Goal: Task Accomplishment & Management: Manage account settings

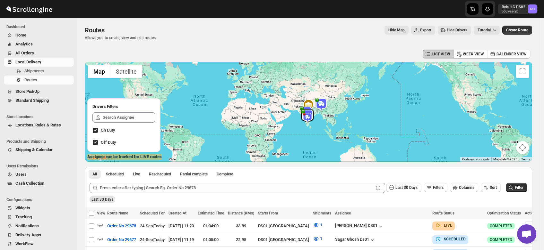
scroll to position [157, 0]
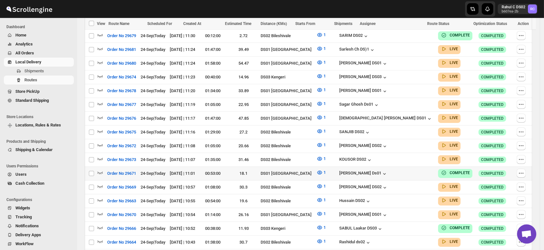
scroll to position [260, 0]
click at [97, 158] on icon "button" at bounding box center [99, 159] width 5 height 3
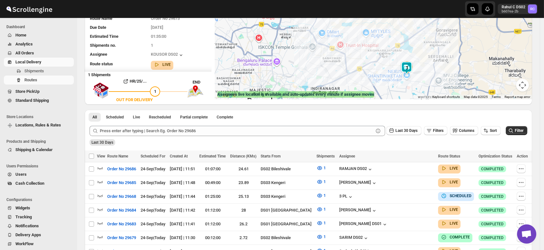
scroll to position [0, 0]
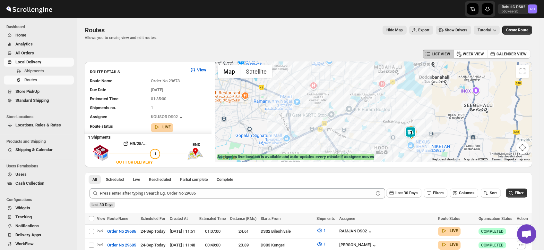
click at [412, 129] on img at bounding box center [410, 133] width 13 height 13
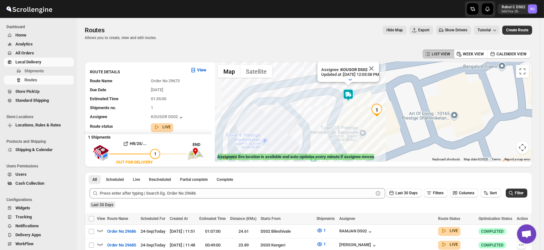
drag, startPoint x: 373, startPoint y: 125, endPoint x: 358, endPoint y: 118, distance: 17.1
click at [358, 118] on div "Assignee : KOUSOR DS02 Updated at : 9/24/2025, 12:03:58 PM Duty mode Enabled Ba…" at bounding box center [373, 112] width 317 height 100
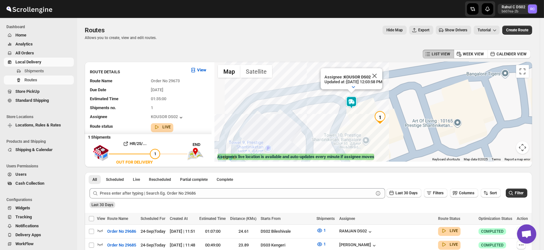
drag, startPoint x: 358, startPoint y: 118, endPoint x: 361, endPoint y: 127, distance: 9.6
click at [361, 127] on div "Assignee : KOUSOR DS02 Updated at : 9/24/2025, 12:03:58 PM Duty mode Enabled Ba…" at bounding box center [373, 112] width 317 height 100
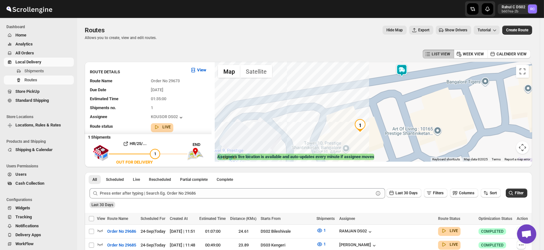
drag, startPoint x: 410, startPoint y: 133, endPoint x: 390, endPoint y: 89, distance: 48.2
click at [390, 89] on div "Assignee : KOUSOR DS02 Updated at : 9/24/2025, 12:04:15 PM Duty mode Enabled Ba…" at bounding box center [373, 112] width 317 height 100
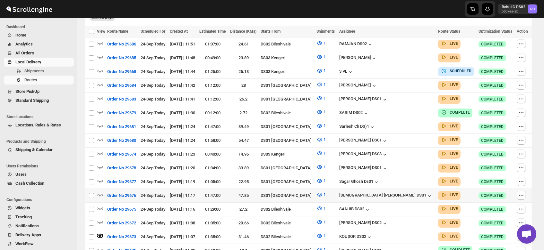
scroll to position [206, 0]
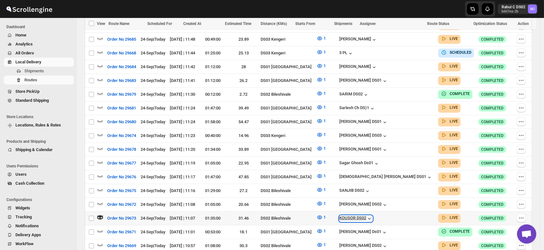
click at [372, 216] on icon "button" at bounding box center [369, 219] width 6 height 6
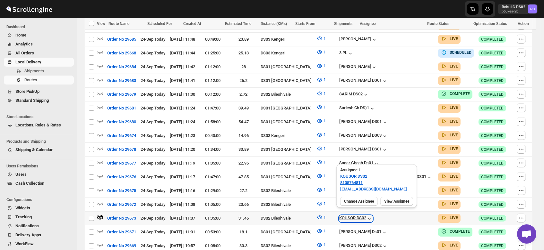
click at [372, 216] on icon "button" at bounding box center [369, 219] width 6 height 6
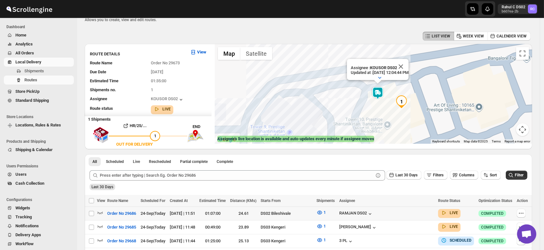
scroll to position [0, 0]
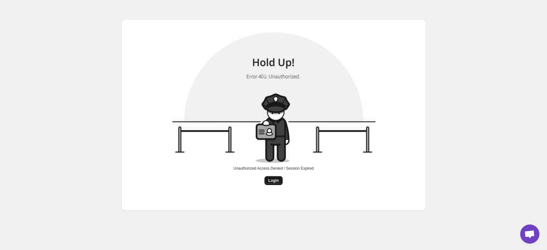
click at [267, 183] on button "Login" at bounding box center [274, 180] width 18 height 9
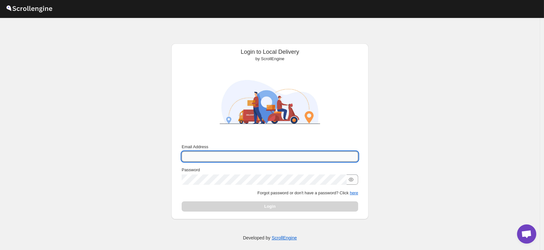
click at [233, 154] on input "Email Address" at bounding box center [270, 157] width 176 height 10
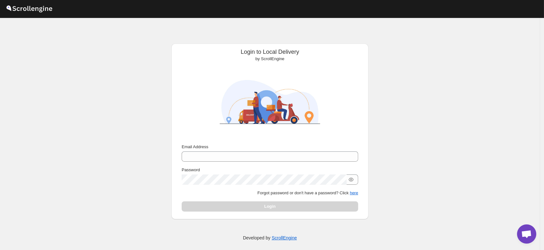
click at [126, 136] on div "Login to Local Delivery by ScrollEngine Submit Email Address Password Forgot pa…" at bounding box center [269, 136] width 539 height 236
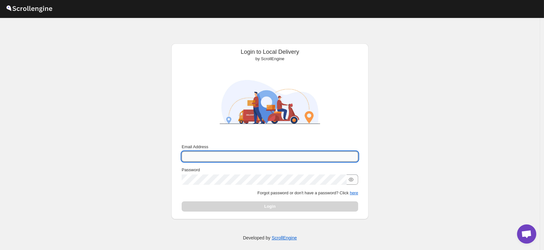
click at [263, 152] on input "Email Address" at bounding box center [270, 157] width 176 height 10
type input "brajes"
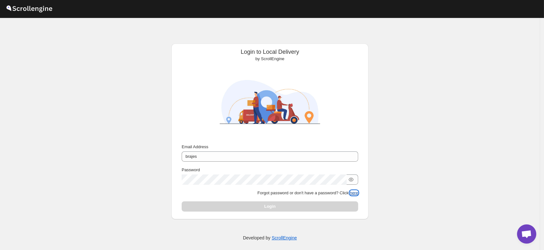
click at [355, 191] on button "here" at bounding box center [354, 193] width 8 height 5
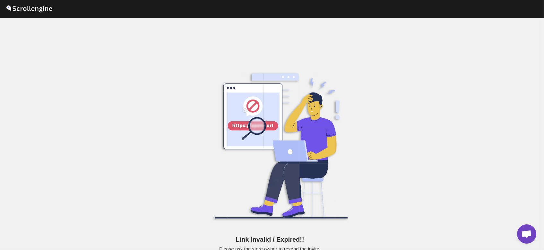
scroll to position [8, 0]
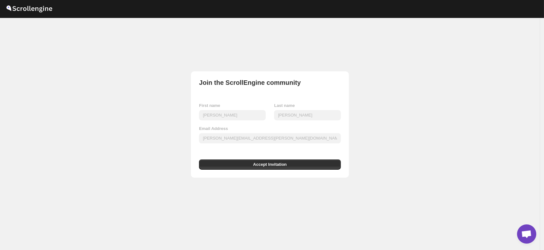
drag, startPoint x: 267, startPoint y: 169, endPoint x: 164, endPoint y: 264, distance: 140.0
click at [164, 250] on html "Skip to content Join the ScrollEngine community First name Brajesh Last name Gi…" at bounding box center [272, 125] width 544 height 250
click at [260, 163] on span "Accept Invitation" at bounding box center [270, 165] width 34 height 6
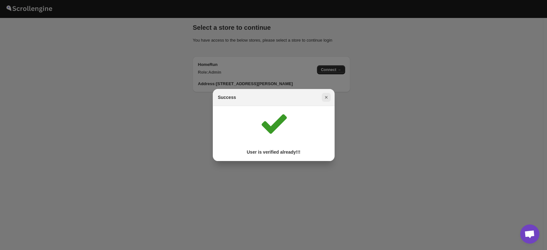
click at [326, 97] on icon "Close" at bounding box center [326, 97] width 6 height 6
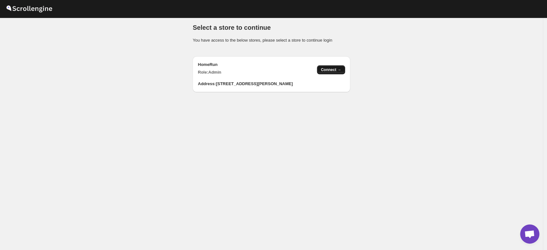
click at [331, 67] on button "Connect →" at bounding box center [331, 69] width 28 height 9
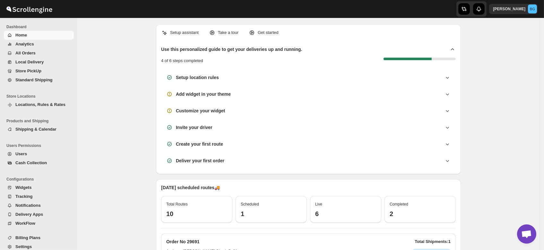
scroll to position [6, 0]
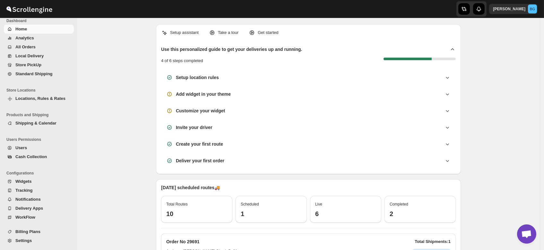
drag, startPoint x: 39, startPoint y: 236, endPoint x: 0, endPoint y: 264, distance: 48.2
click at [0, 250] on html "Skip to content Brajesh Giri BG Dashboard Home Analytics All Orders Local Deliv…" at bounding box center [272, 125] width 544 height 250
click at [32, 238] on span "Settings" at bounding box center [43, 241] width 57 height 6
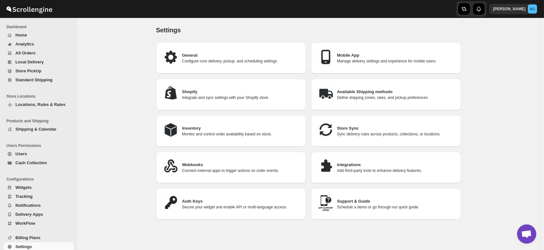
scroll to position [6, 0]
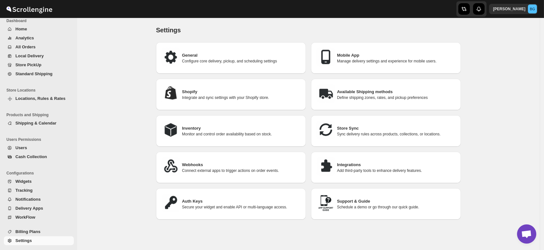
drag, startPoint x: 27, startPoint y: 146, endPoint x: 0, endPoint y: 264, distance: 121.7
click at [0, 250] on html "Skip to content Brajesh Giri BG Dashboard Home Analytics All Orders Local Deliv…" at bounding box center [272, 125] width 544 height 250
click at [23, 147] on span "Users" at bounding box center [21, 148] width 12 height 5
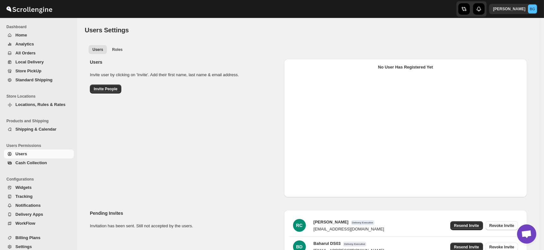
select select "637b767fbaab0276b10c91d5"
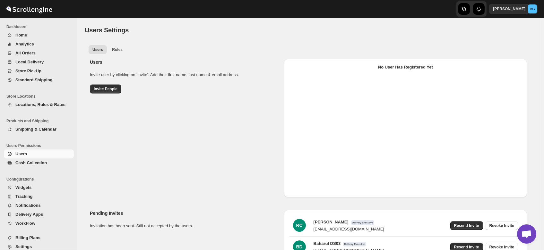
select select "637b767fbaab0276b10c91d7"
select select "637b767fbaab0276b10c91d5"
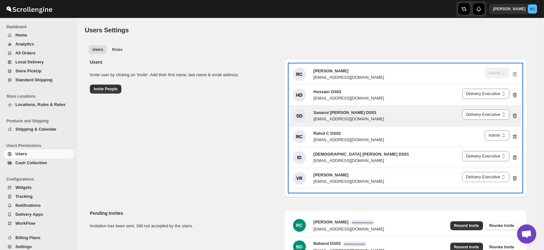
click at [343, 118] on div "fefifag638@adosnan.com" at bounding box center [348, 119] width 71 height 6
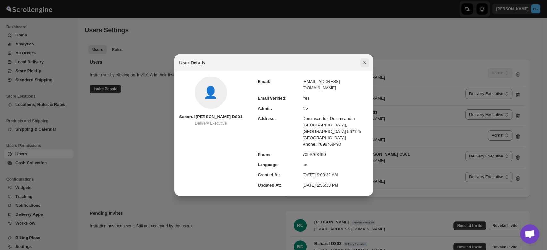
click at [363, 66] on icon "Close" at bounding box center [365, 63] width 6 height 6
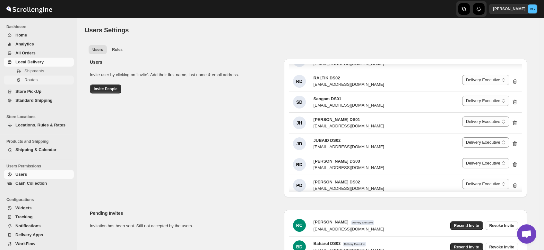
click at [29, 82] on span "Routes" at bounding box center [30, 80] width 13 height 5
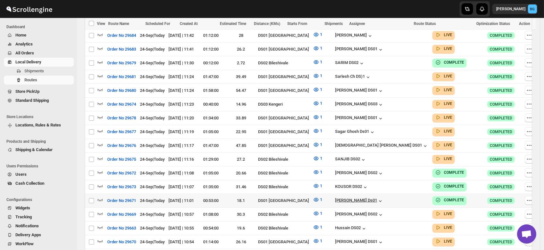
scroll to position [300, 0]
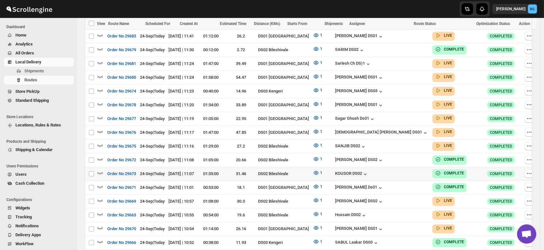
click at [368, 171] on div "KOUSOR DS02" at bounding box center [381, 174] width 93 height 7
click at [367, 171] on div "KOUSOR DS02" at bounding box center [351, 174] width 33 height 6
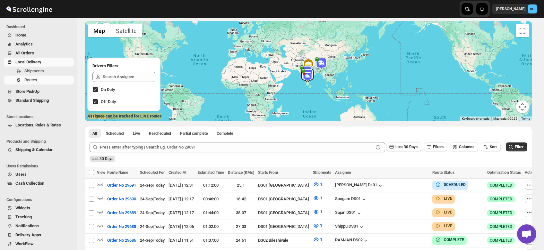
scroll to position [0, 0]
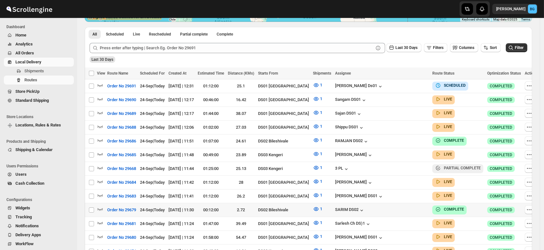
scroll to position [137, 0]
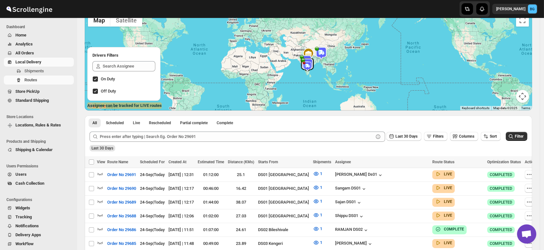
scroll to position [50, 0]
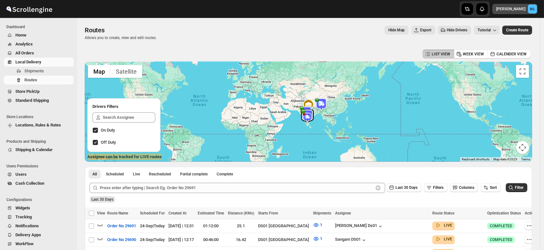
click at [528, 10] on span "[PERSON_NAME]" at bounding box center [510, 8] width 35 height 5
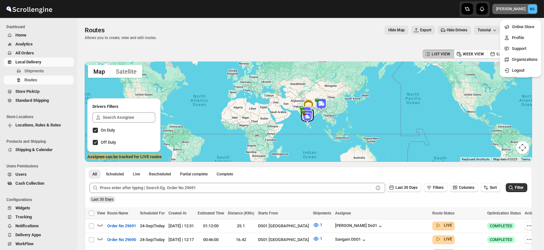
click at [354, 7] on div "Brajesh Giri BG" at bounding box center [443, 9] width 193 height 18
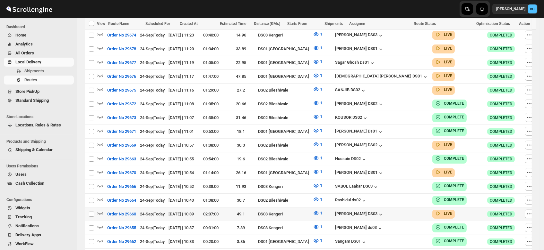
scroll to position [356, 0]
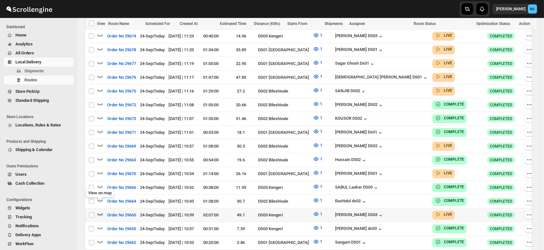
click at [99, 211] on icon "button" at bounding box center [100, 214] width 6 height 6
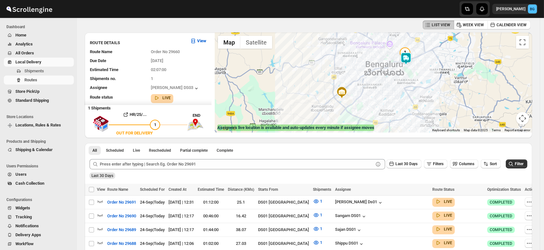
scroll to position [0, 0]
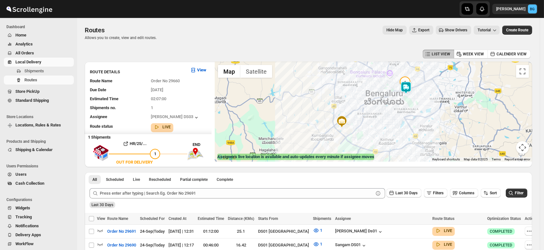
click at [410, 88] on img at bounding box center [405, 87] width 13 height 13
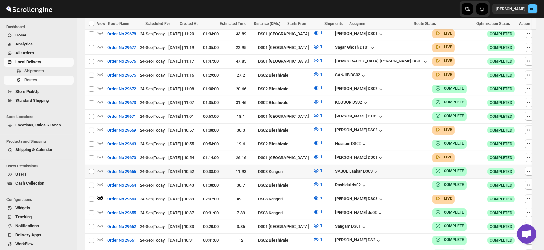
scroll to position [377, 0]
click at [99, 154] on icon "button" at bounding box center [100, 157] width 6 height 6
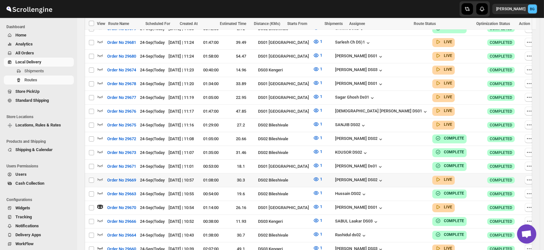
scroll to position [328, 0]
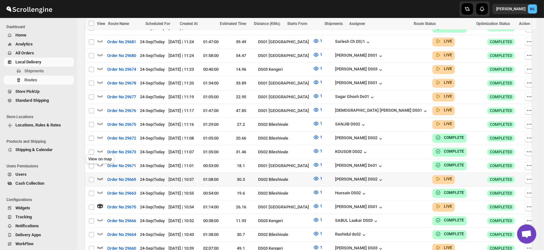
click at [98, 176] on icon "button" at bounding box center [100, 179] width 6 height 6
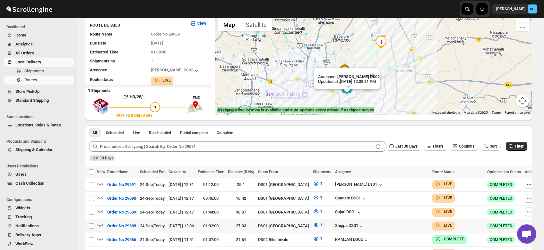
scroll to position [0, 0]
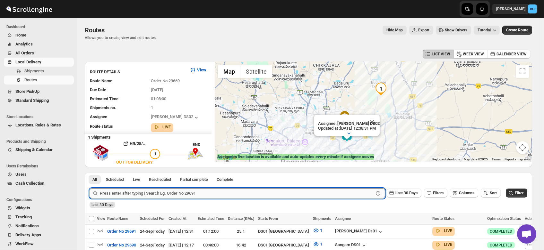
click at [136, 194] on input "text" at bounding box center [237, 194] width 274 height 10
type input "2"
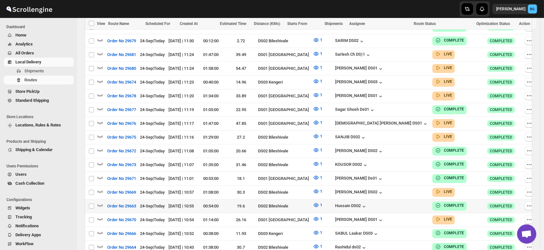
scroll to position [324, 0]
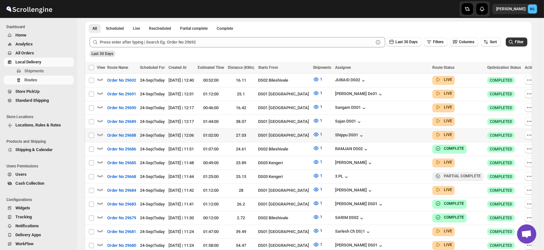
scroll to position [145, 0]
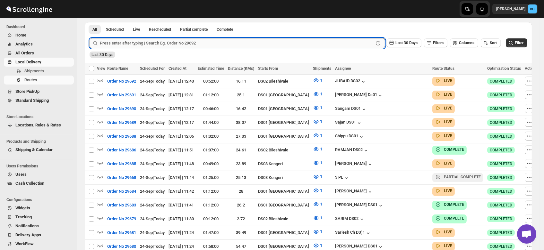
click at [155, 46] on input "text" at bounding box center [237, 43] width 274 height 10
type input "29645"
click at [89, 22] on button "Submit" at bounding box center [98, 25] width 18 height 7
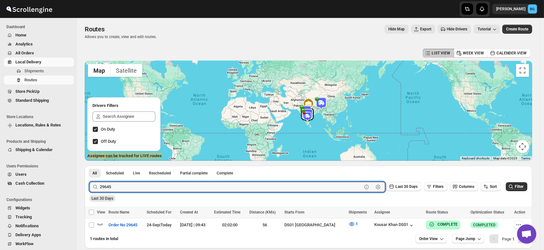
scroll to position [0, 0]
